Goal: Task Accomplishment & Management: Complete application form

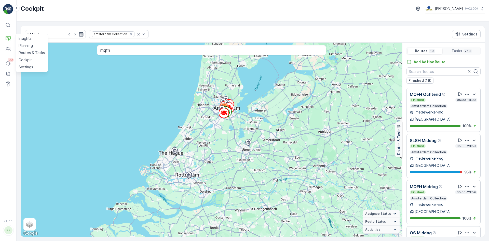
scroll to position [127, 0]
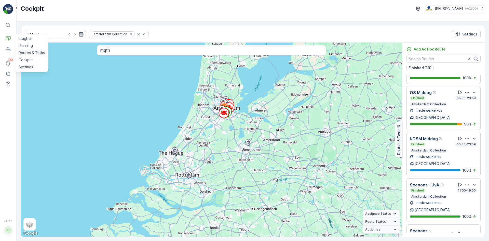
click at [27, 53] on p "Routes & Tasks" at bounding box center [32, 52] width 26 height 5
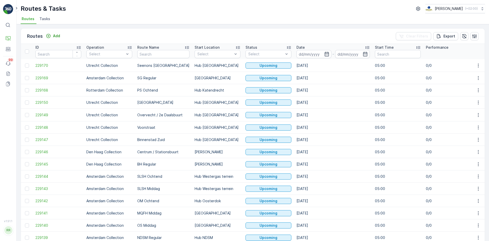
click at [42, 22] on li "Tasks" at bounding box center [45, 19] width 14 height 9
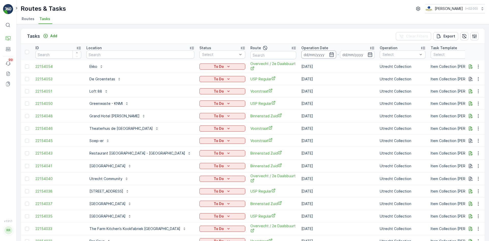
click at [307, 54] on input at bounding box center [318, 54] width 35 height 8
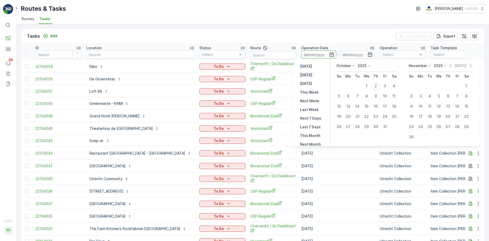
click at [306, 77] on p "[DATE]" at bounding box center [306, 74] width 12 height 5
type input "[DATE]"
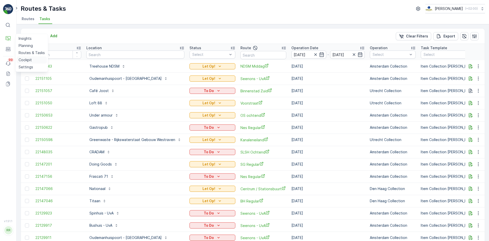
drag, startPoint x: 26, startPoint y: 45, endPoint x: 34, endPoint y: 61, distance: 17.4
click at [26, 45] on p "Planning" at bounding box center [26, 45] width 14 height 5
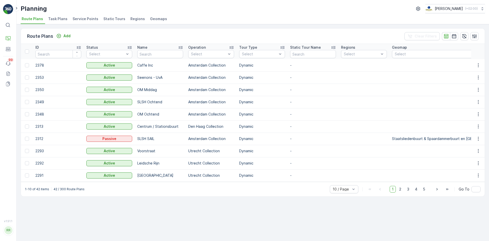
click at [57, 19] on span "Task Plans" at bounding box center [57, 18] width 19 height 5
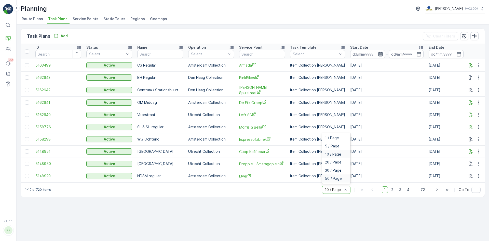
click at [336, 178] on span "50 / Page" at bounding box center [333, 178] width 17 height 4
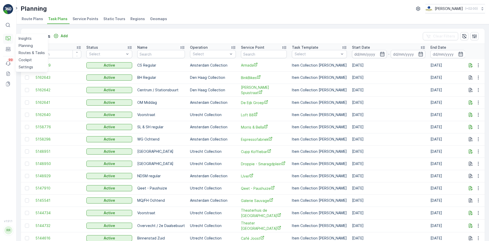
click at [10, 38] on icon at bounding box center [8, 38] width 5 height 5
click at [32, 54] on p "Routes & Tasks" at bounding box center [32, 52] width 26 height 5
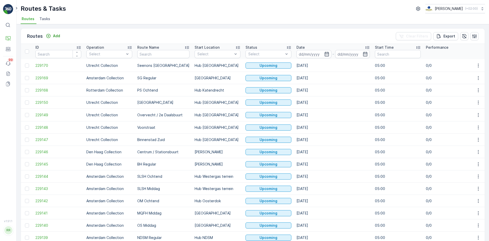
click at [45, 18] on span "Tasks" at bounding box center [44, 18] width 11 height 5
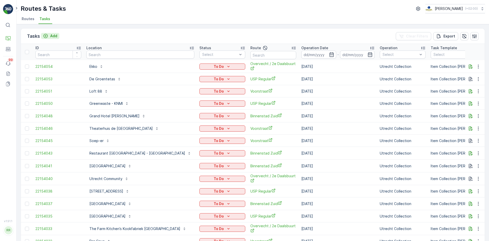
click at [47, 37] on icon "Add" at bounding box center [45, 35] width 5 height 5
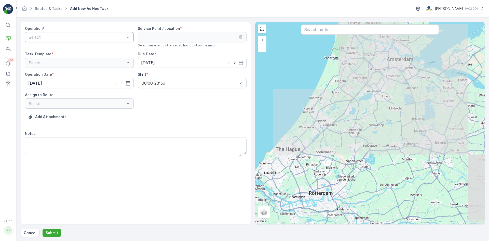
click at [83, 33] on div "Select" at bounding box center [79, 37] width 109 height 10
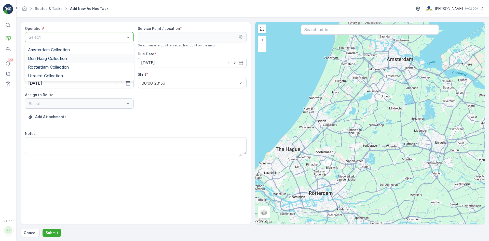
click at [84, 60] on div "Den Haag Collection" at bounding box center [79, 58] width 103 height 5
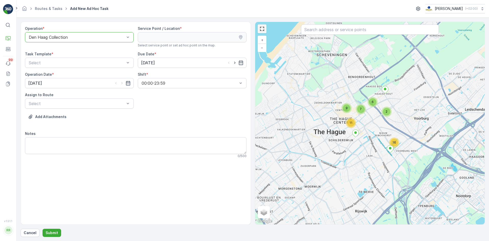
drag, startPoint x: 264, startPoint y: 30, endPoint x: 263, endPoint y: 56, distance: 26.3
click at [264, 31] on link at bounding box center [262, 29] width 8 height 8
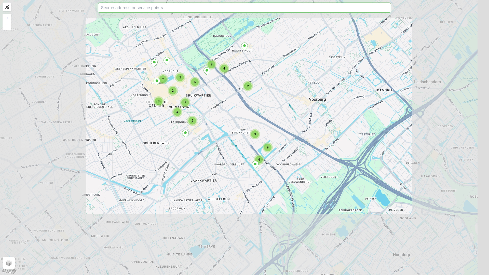
click at [119, 9] on input "text" at bounding box center [244, 8] width 293 height 10
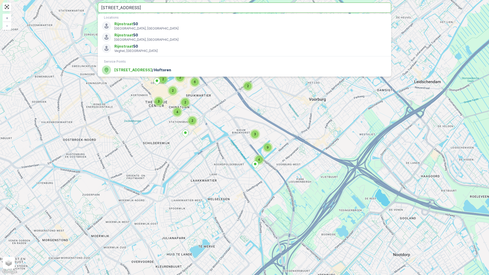
type input "[STREET_ADDRESS]"
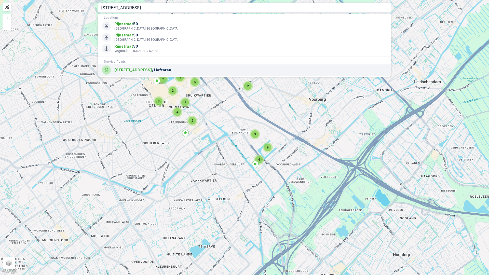
click at [143, 71] on span "[STREET_ADDRESS]" at bounding box center [250, 69] width 273 height 5
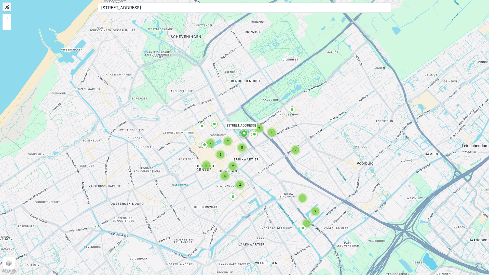
click at [5, 5] on link at bounding box center [7, 7] width 8 height 8
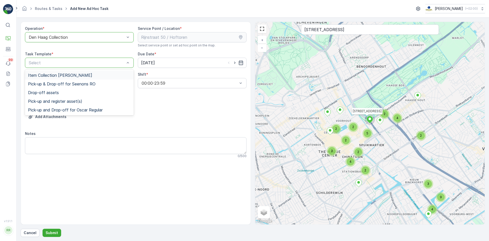
click at [115, 74] on div "Item Collection [PERSON_NAME]" at bounding box center [79, 75] width 103 height 5
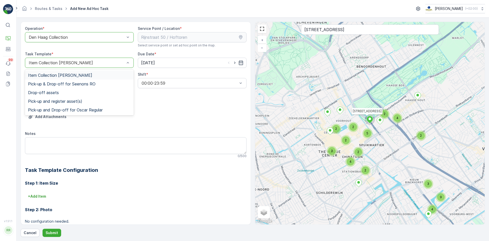
click at [115, 74] on div "Item Collection [PERSON_NAME]" at bounding box center [79, 75] width 103 height 5
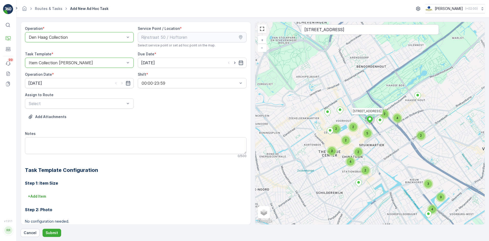
click at [122, 128] on div "Operation * option Den Haag Collection, selected. Den Haag Collection Service P…" at bounding box center [136, 152] width 222 height 253
click at [202, 82] on div at bounding box center [189, 83] width 97 height 5
click at [182, 101] on div "Operation * option Den Haag Collection, selected. Den Haag Collection Service P…" at bounding box center [136, 152] width 222 height 253
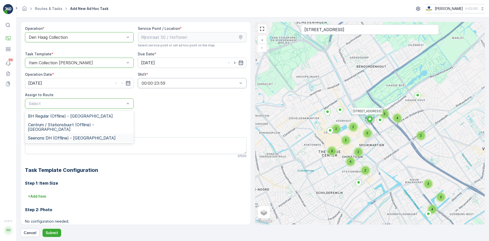
click at [91, 135] on span "Seenons DH (Offline) - [GEOGRAPHIC_DATA]" at bounding box center [72, 137] width 88 height 5
click at [117, 102] on div at bounding box center [76, 103] width 97 height 5
click at [80, 136] on div "Seenons DH (Offline) - [GEOGRAPHIC_DATA]" at bounding box center [79, 137] width 109 height 9
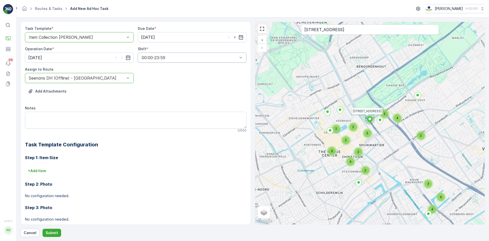
scroll to position [51, 0]
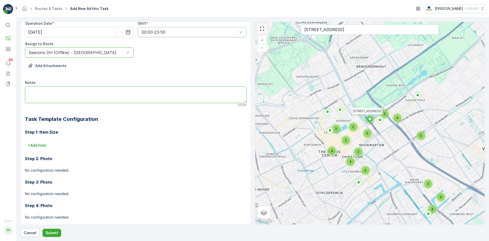
click at [66, 92] on textarea "Notes" at bounding box center [136, 94] width 222 height 17
type textarea "Graag als eerst op de route heen en weer met 3 maal 660L rest afleveren + regul…"
click at [52, 232] on p "Submit" at bounding box center [52, 232] width 12 height 5
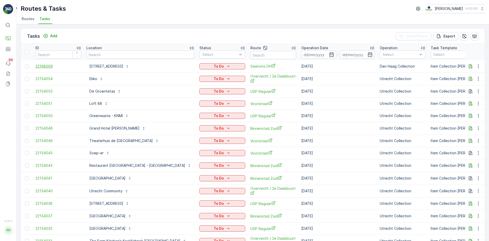
click at [46, 66] on span "22168009" at bounding box center [58, 66] width 46 height 5
click at [353, 66] on td "[DATE]" at bounding box center [338, 66] width 78 height 12
click at [473, 38] on icon "button" at bounding box center [474, 36] width 5 height 5
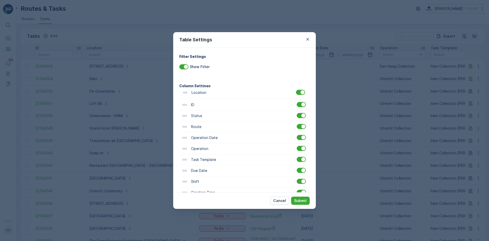
drag, startPoint x: 186, startPoint y: 106, endPoint x: 186, endPoint y: 92, distance: 14.8
click at [186, 92] on div "ID Location Status Route Operation Date Operation Task Template Due Date Shift …" at bounding box center [244, 159] width 130 height 142
drag, startPoint x: 187, startPoint y: 128, endPoint x: 186, endPoint y: 102, distance: 26.2
click at [186, 102] on div "Location ID Status Route Operation Date Operation Task Template Due Date Shift …" at bounding box center [244, 159] width 130 height 142
drag, startPoint x: 186, startPoint y: 105, endPoint x: 186, endPoint y: 116, distance: 11.0
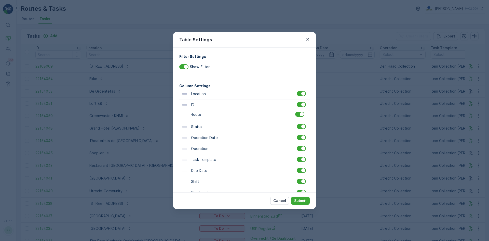
click at [186, 116] on div "Location Route ID Status Operation Date Operation Task Template Due Date Shift …" at bounding box center [244, 159] width 130 height 142
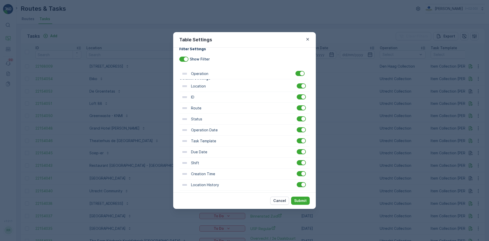
scroll to position [2, 0]
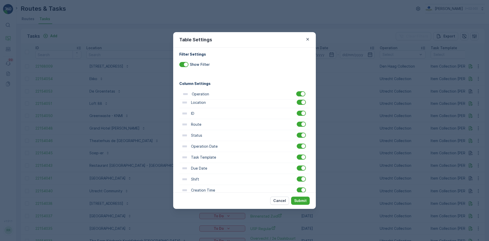
drag, startPoint x: 185, startPoint y: 131, endPoint x: 186, endPoint y: 94, distance: 36.7
click at [186, 94] on div "Location ID Route Status Operation Date Operation Task Template Due Date Shift …" at bounding box center [244, 157] width 130 height 142
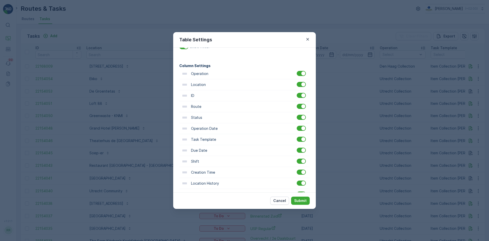
scroll to position [0, 0]
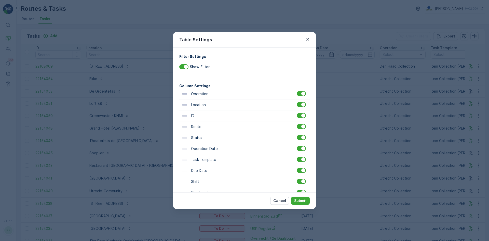
drag, startPoint x: 302, startPoint y: 198, endPoint x: 306, endPoint y: 192, distance: 7.9
click at [302, 198] on p "Submit" at bounding box center [300, 200] width 12 height 5
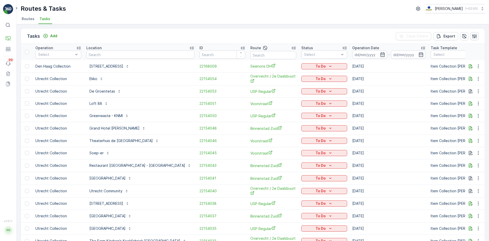
click at [472, 34] on icon "button" at bounding box center [474, 36] width 5 height 5
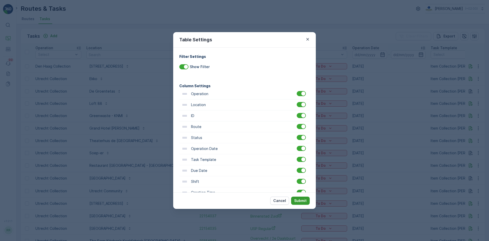
click at [305, 200] on p "Submit" at bounding box center [300, 200] width 12 height 5
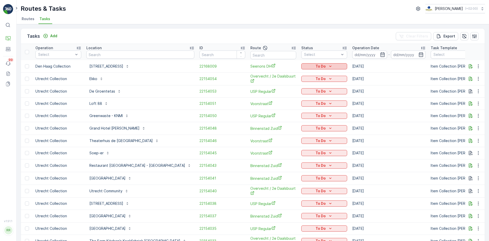
click at [328, 65] on icon "To Do" at bounding box center [330, 66] width 5 height 5
click at [313, 89] on div "Let Op!" at bounding box center [311, 88] width 32 height 7
click at [477, 67] on icon "button" at bounding box center [478, 66] width 5 height 5
click at [475, 72] on span "See More Details" at bounding box center [468, 73] width 30 height 5
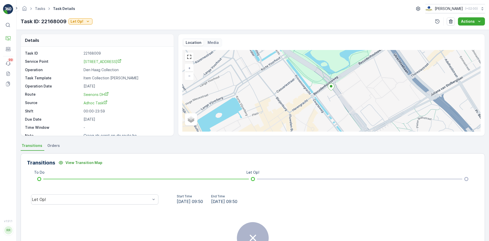
scroll to position [7, 0]
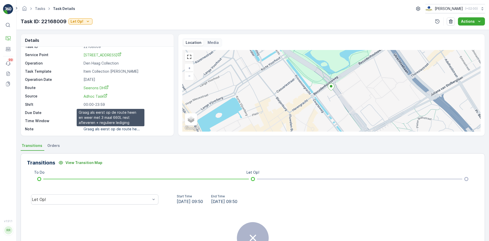
click at [114, 131] on p "Graag als eerst op de route he..." at bounding box center [112, 129] width 56 height 4
